Goal: Task Accomplishment & Management: Complete application form

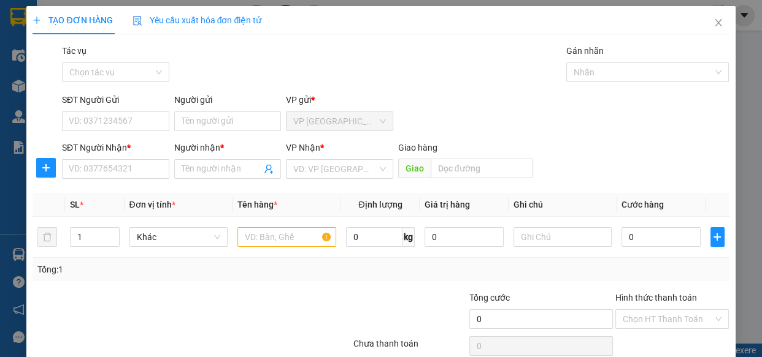
click at [339, 171] on input "search" at bounding box center [335, 169] width 84 height 18
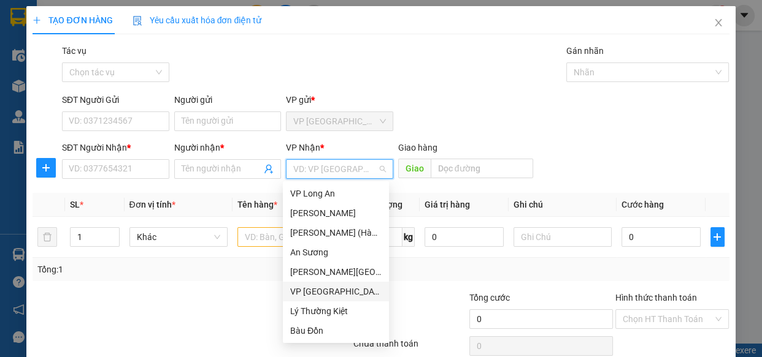
click at [333, 291] on div "VP [GEOGRAPHIC_DATA]" at bounding box center [335, 291] width 91 height 13
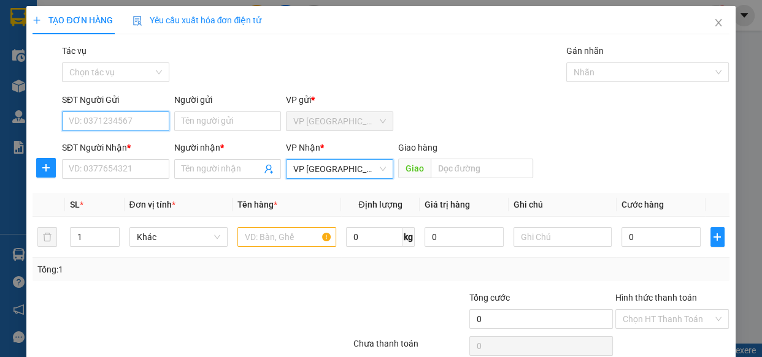
click at [138, 123] on input "SĐT Người Gửi" at bounding box center [115, 122] width 107 height 20
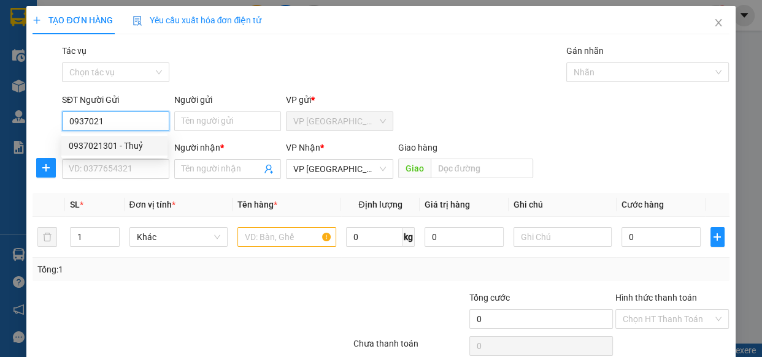
click at [140, 148] on div "0937021301 - Thuỷ" at bounding box center [114, 145] width 91 height 13
type input "0937021301"
type input "Thuỷ"
type input "40.000"
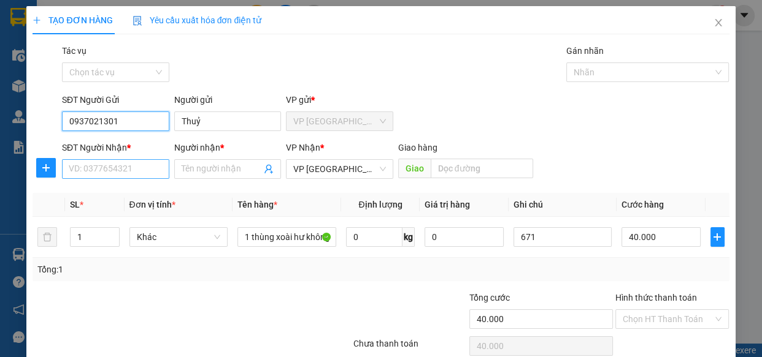
type input "0937021301"
click at [139, 173] on input "SĐT Người Nhận *" at bounding box center [115, 169] width 107 height 20
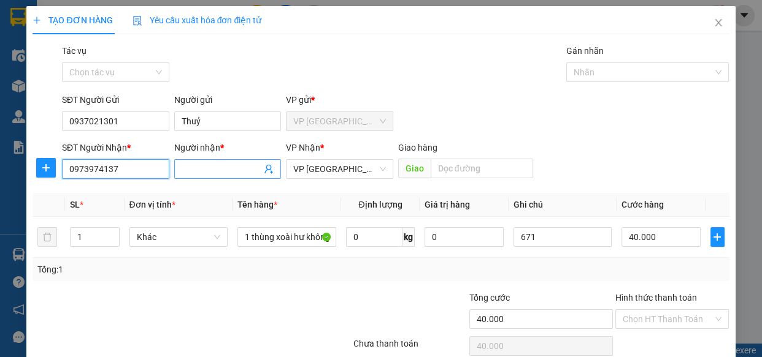
type input "0973974137"
click at [190, 166] on input "Người nhận *" at bounding box center [222, 168] width 80 height 13
type input "d"
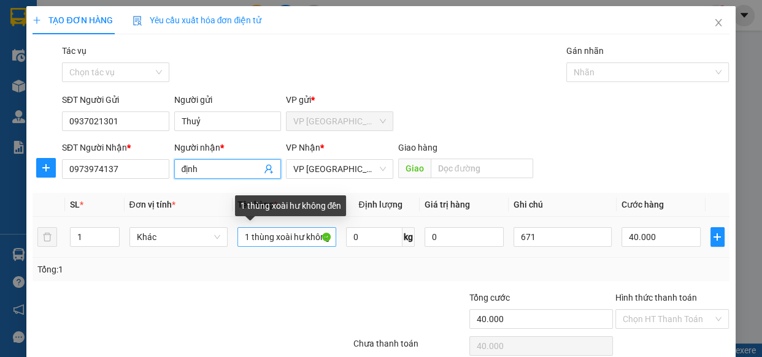
type input "định"
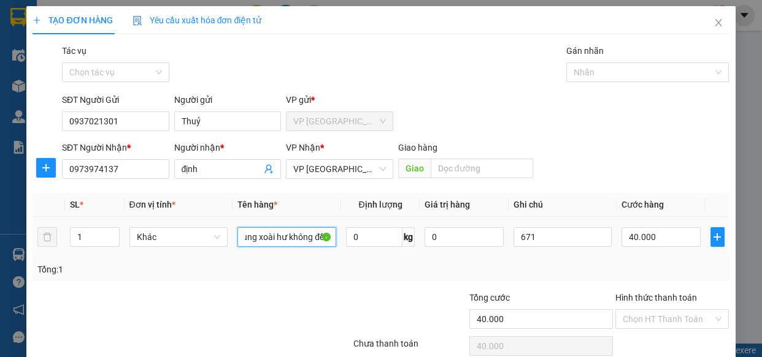
drag, startPoint x: 244, startPoint y: 239, endPoint x: 365, endPoint y: 221, distance: 122.6
click at [365, 221] on tr "1 Khác 1 thùng xoài hư không đền 0 kg 0 671 40.000" at bounding box center [380, 237] width 696 height 41
type input "1 hồ sơ"
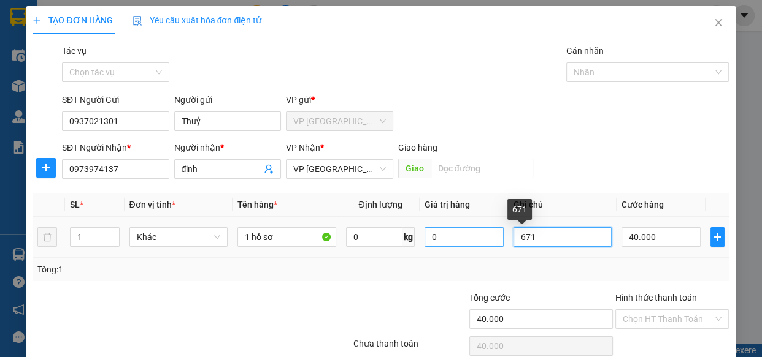
drag, startPoint x: 500, startPoint y: 233, endPoint x: 445, endPoint y: 234, distance: 55.2
click at [446, 234] on tr "1 Khác 1 hồ sơ 0 kg 0 671 40.000" at bounding box center [380, 237] width 696 height 41
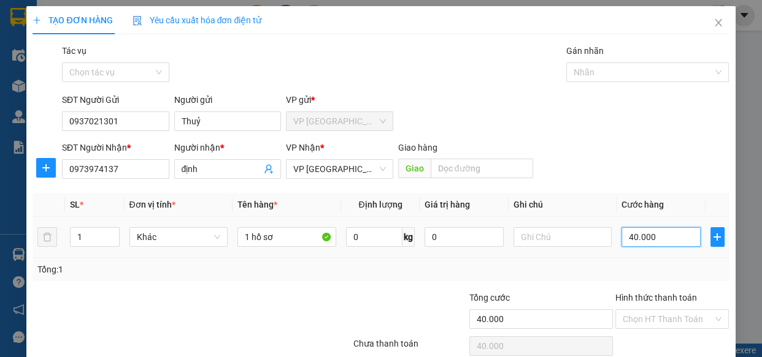
click at [644, 234] on input "40.000" at bounding box center [660, 237] width 79 height 20
type input "3"
type input "30"
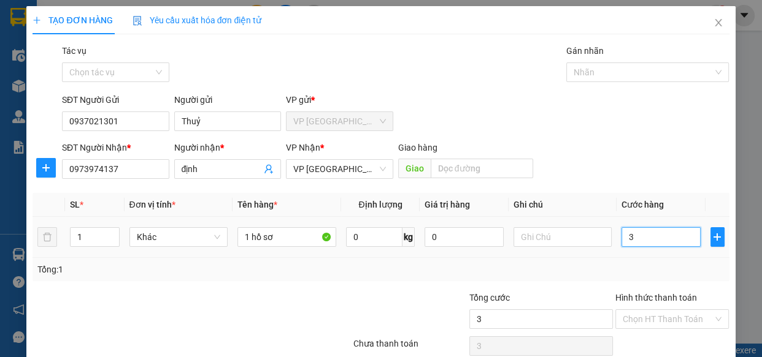
type input "30"
type input "30.000"
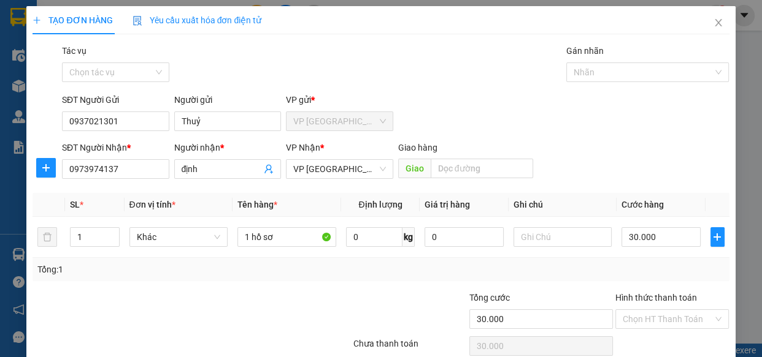
click at [653, 159] on div "SĐT Người Nhận * 0973974137 Người nhận * định VP Nhận * VP Tân Bình Giao hàng …" at bounding box center [395, 162] width 672 height 43
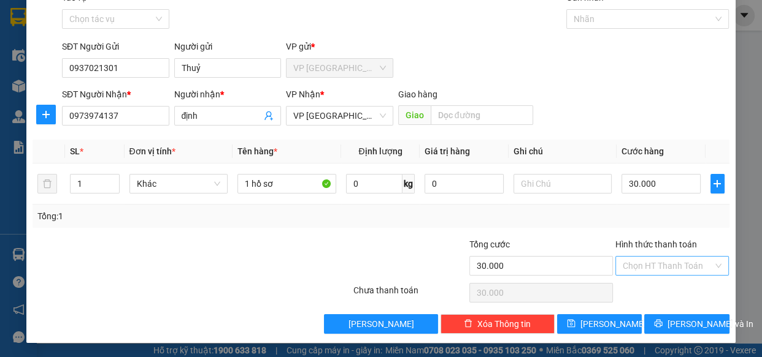
click at [675, 265] on input "Hình thức thanh toán" at bounding box center [667, 266] width 91 height 18
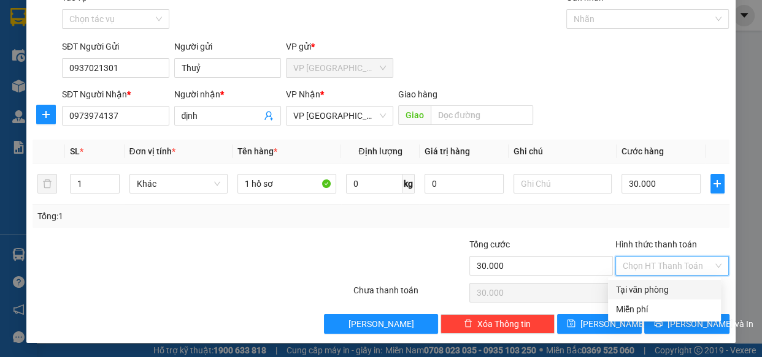
click at [670, 288] on div "Tại văn phòng" at bounding box center [664, 289] width 98 height 13
type input "0"
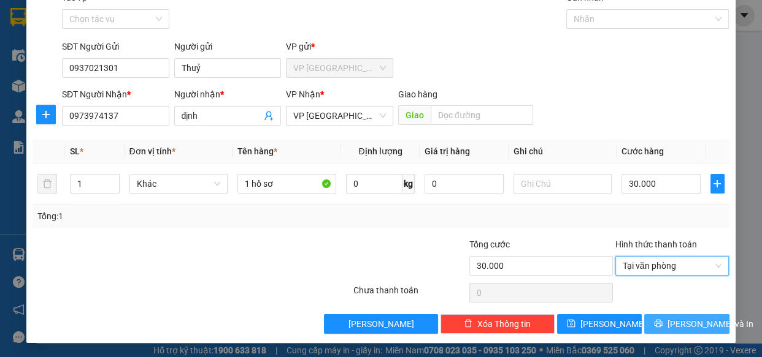
click at [679, 328] on span "[PERSON_NAME] và In" at bounding box center [710, 324] width 86 height 13
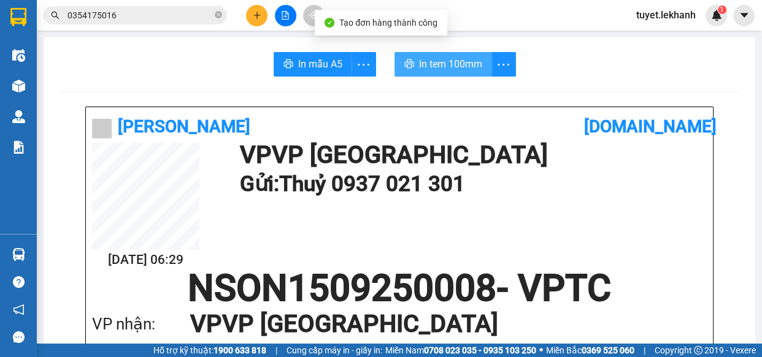
click at [451, 69] on span "In tem 100mm" at bounding box center [450, 63] width 63 height 15
click at [426, 62] on span "In tem 100mm" at bounding box center [450, 63] width 63 height 15
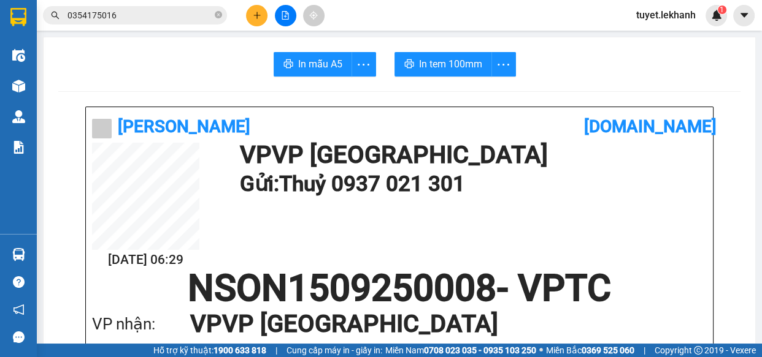
scroll to position [111, 0]
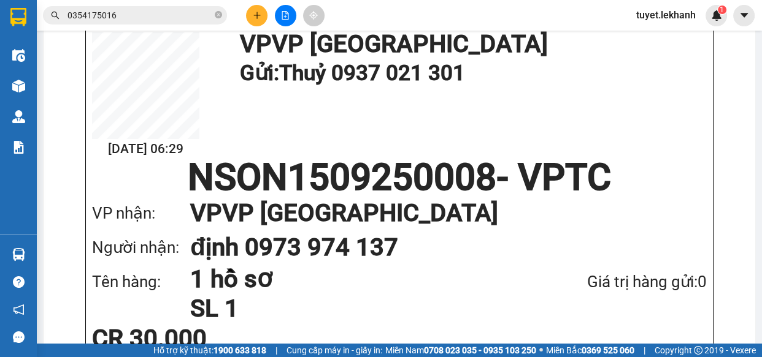
click at [251, 24] on button at bounding box center [256, 15] width 21 height 21
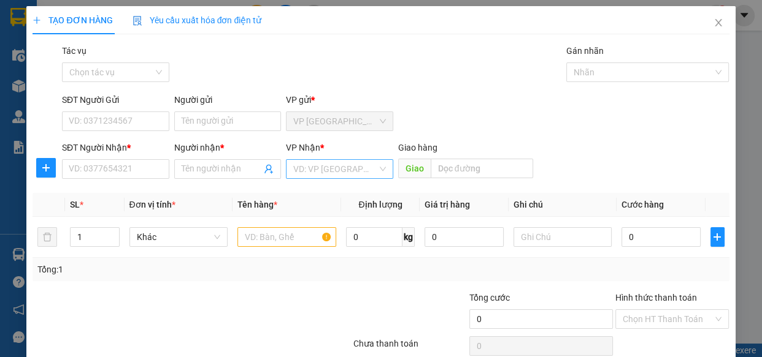
click at [323, 172] on input "search" at bounding box center [335, 169] width 84 height 18
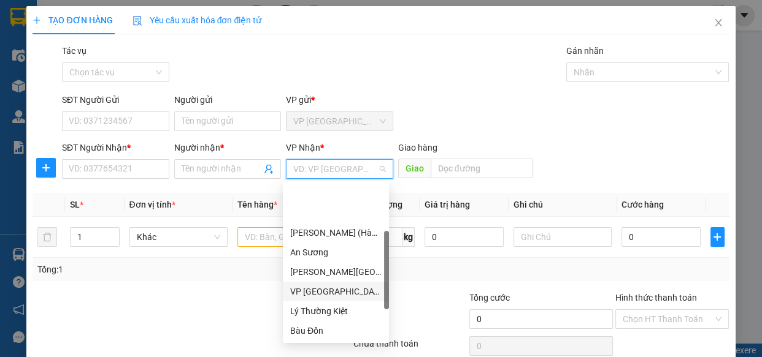
scroll to position [98, 0]
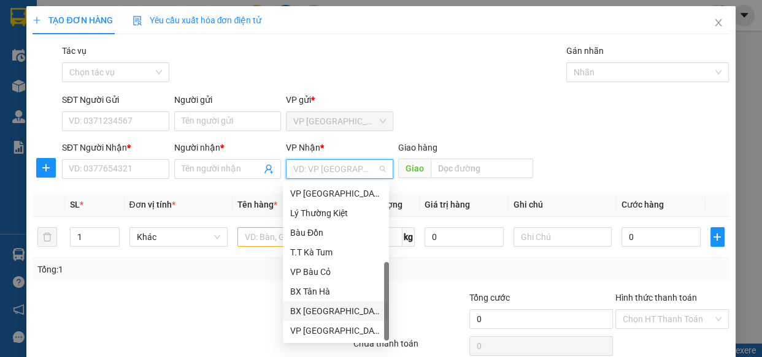
click at [324, 313] on div "BX [GEOGRAPHIC_DATA]" at bounding box center [335, 311] width 91 height 13
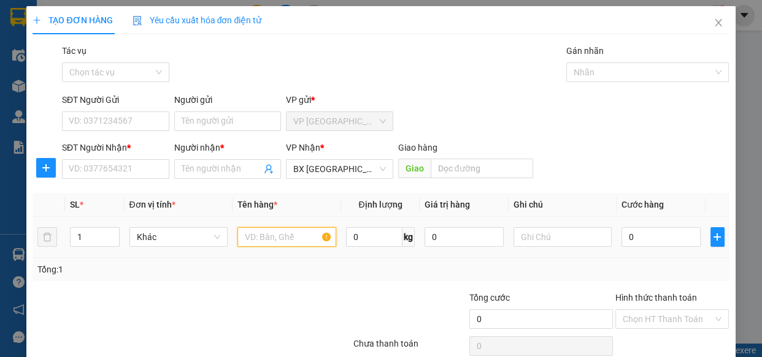
click at [278, 246] on input "text" at bounding box center [286, 237] width 99 height 20
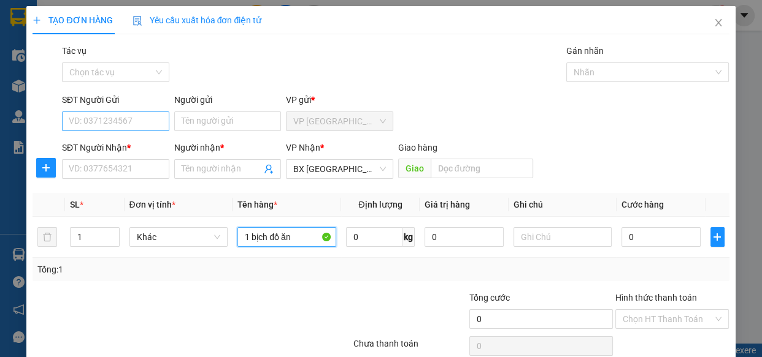
type input "1 bịch đồ ăn"
click at [80, 114] on input "SĐT Người Gửi" at bounding box center [115, 122] width 107 height 20
type input "0865521727"
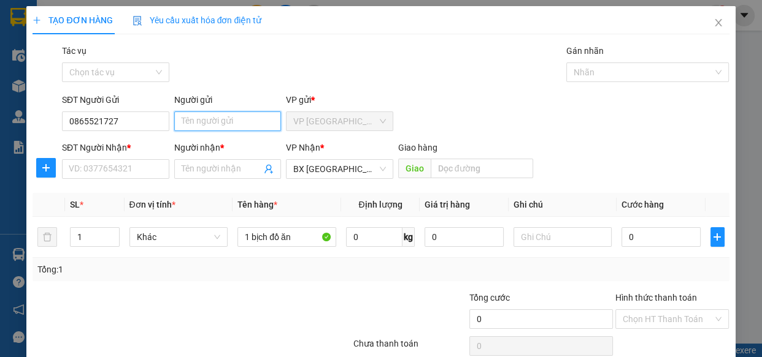
click at [201, 117] on input "Người gửi" at bounding box center [227, 122] width 107 height 20
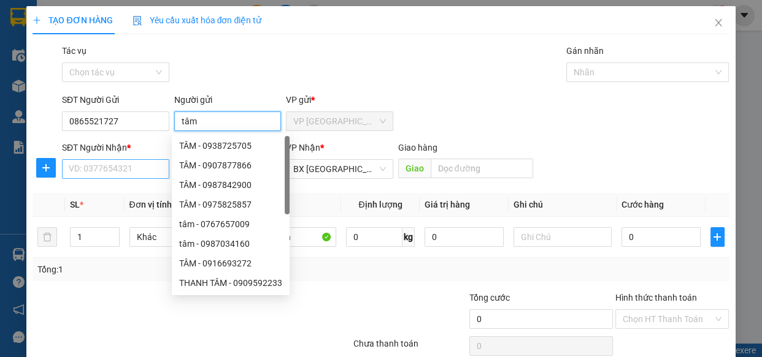
type input "tâm"
click at [105, 160] on input "SĐT Người Nhận *" at bounding box center [115, 169] width 107 height 20
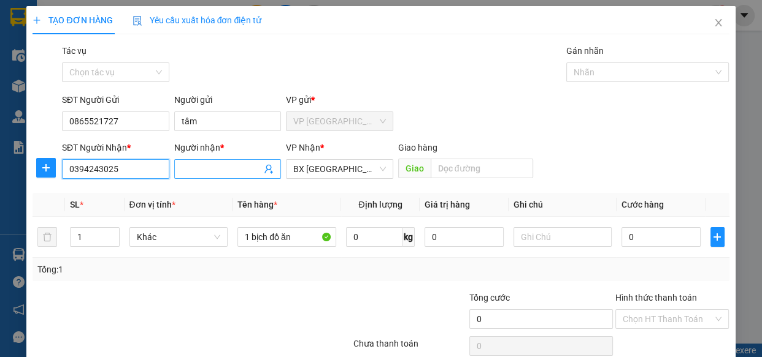
type input "0394243025"
click at [202, 167] on input "Người nhận *" at bounding box center [222, 168] width 80 height 13
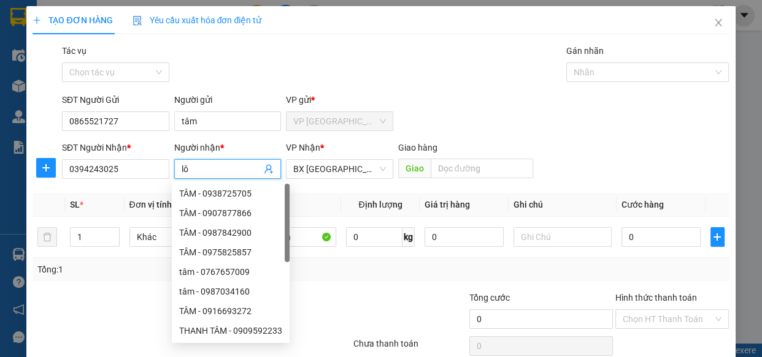
type input "l"
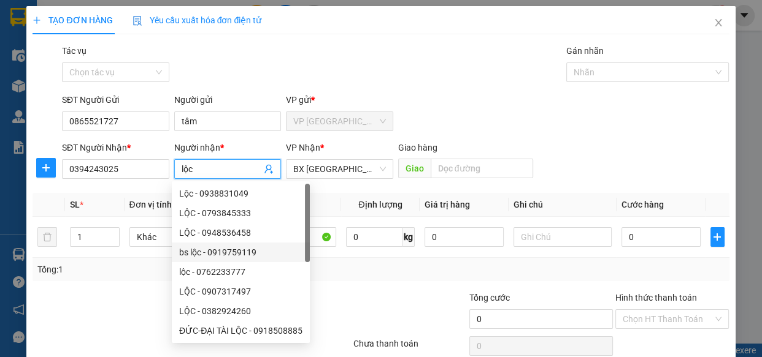
type input "lộc"
click at [337, 269] on div "Tổng: 1" at bounding box center [380, 269] width 686 height 13
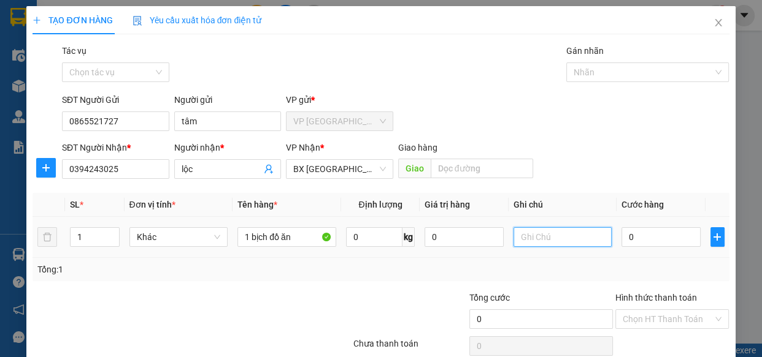
click at [525, 239] on input "text" at bounding box center [562, 237] width 99 height 20
type input "khách đi học trưa ghé lấy không cần gọi"
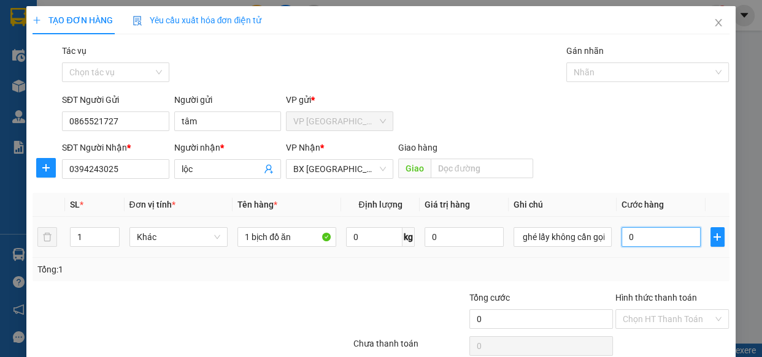
scroll to position [0, 0]
click at [675, 234] on input "0" at bounding box center [660, 237] width 79 height 20
type input "3"
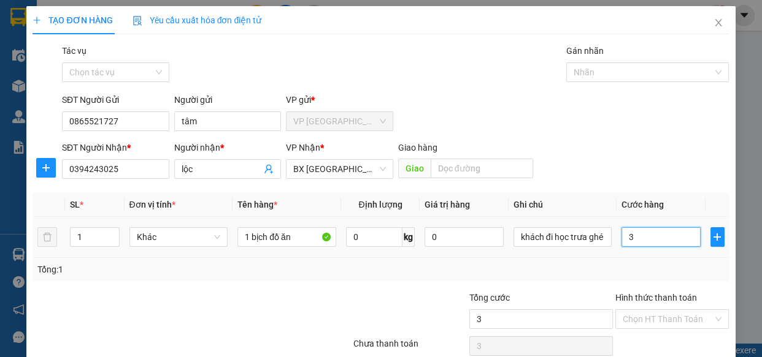
type input "30"
type input "30.000"
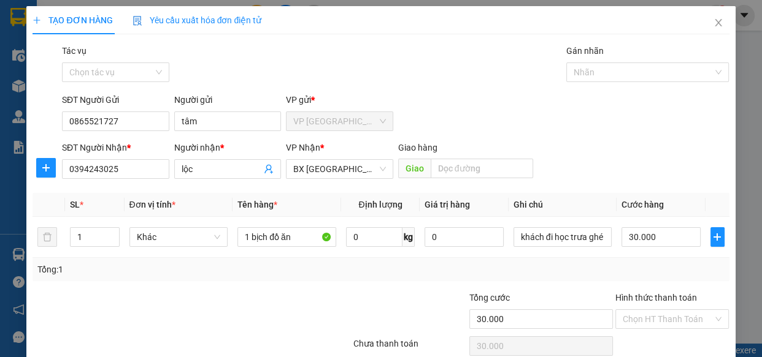
click at [685, 178] on div "SĐT Người Nhận * 0394243025 Người nhận * lộc VP Nhận * BX Tân Châu Giao hàng G…" at bounding box center [395, 162] width 672 height 43
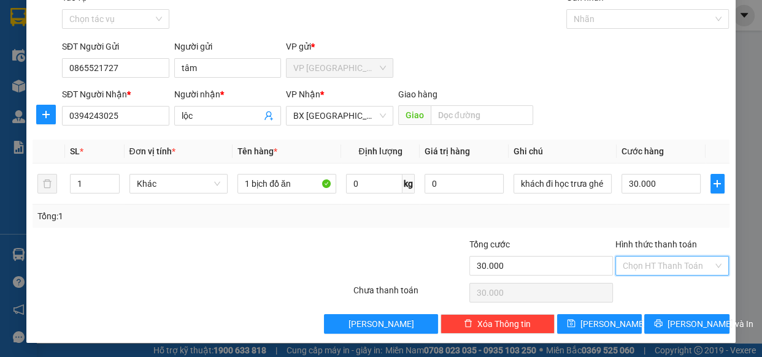
click at [682, 263] on input "Hình thức thanh toán" at bounding box center [667, 266] width 91 height 18
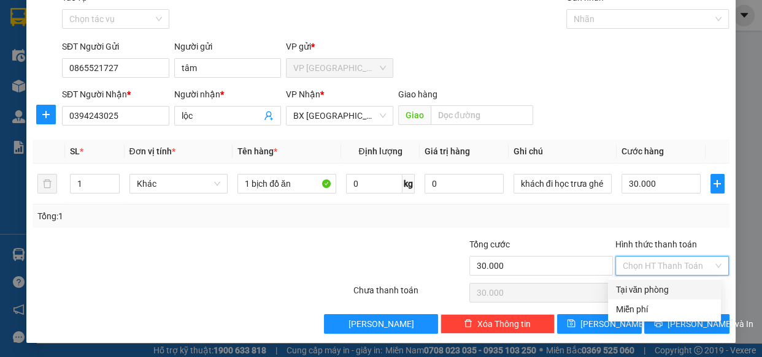
click at [675, 294] on div "Tại văn phòng" at bounding box center [664, 289] width 98 height 13
type input "0"
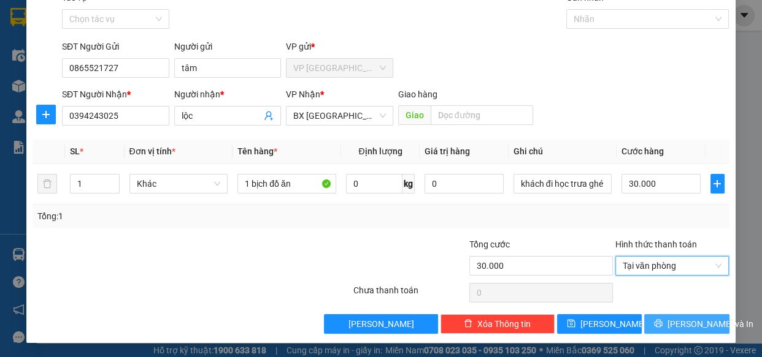
click at [679, 322] on span "[PERSON_NAME] và In" at bounding box center [710, 324] width 86 height 13
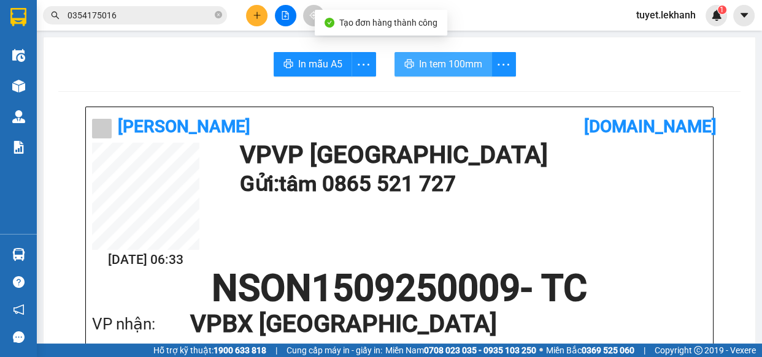
click at [460, 60] on span "In tem 100mm" at bounding box center [450, 63] width 63 height 15
